Goal: Use online tool/utility: Utilize a website feature to perform a specific function

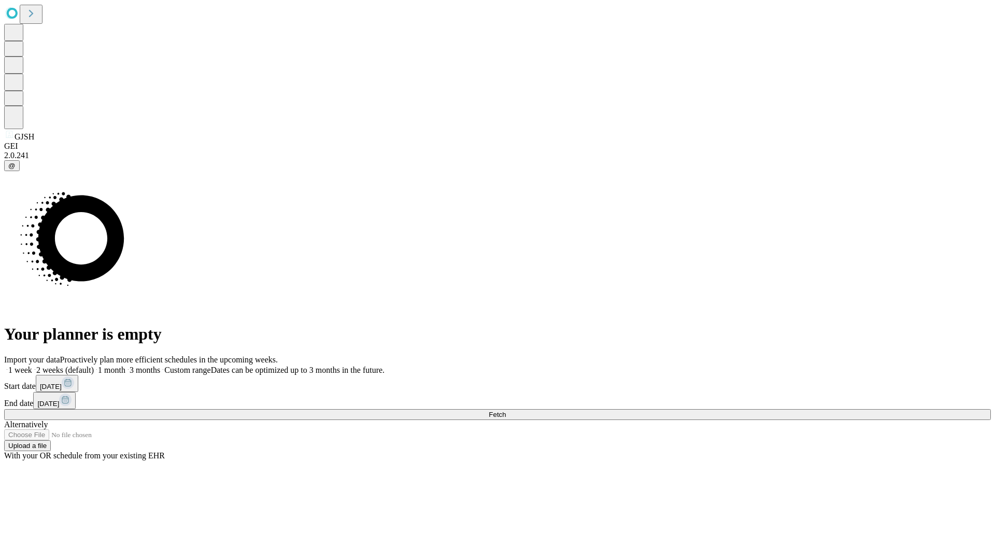
click at [506, 410] on span "Fetch" at bounding box center [497, 414] width 17 height 8
